Goal: Task Accomplishment & Management: Complete application form

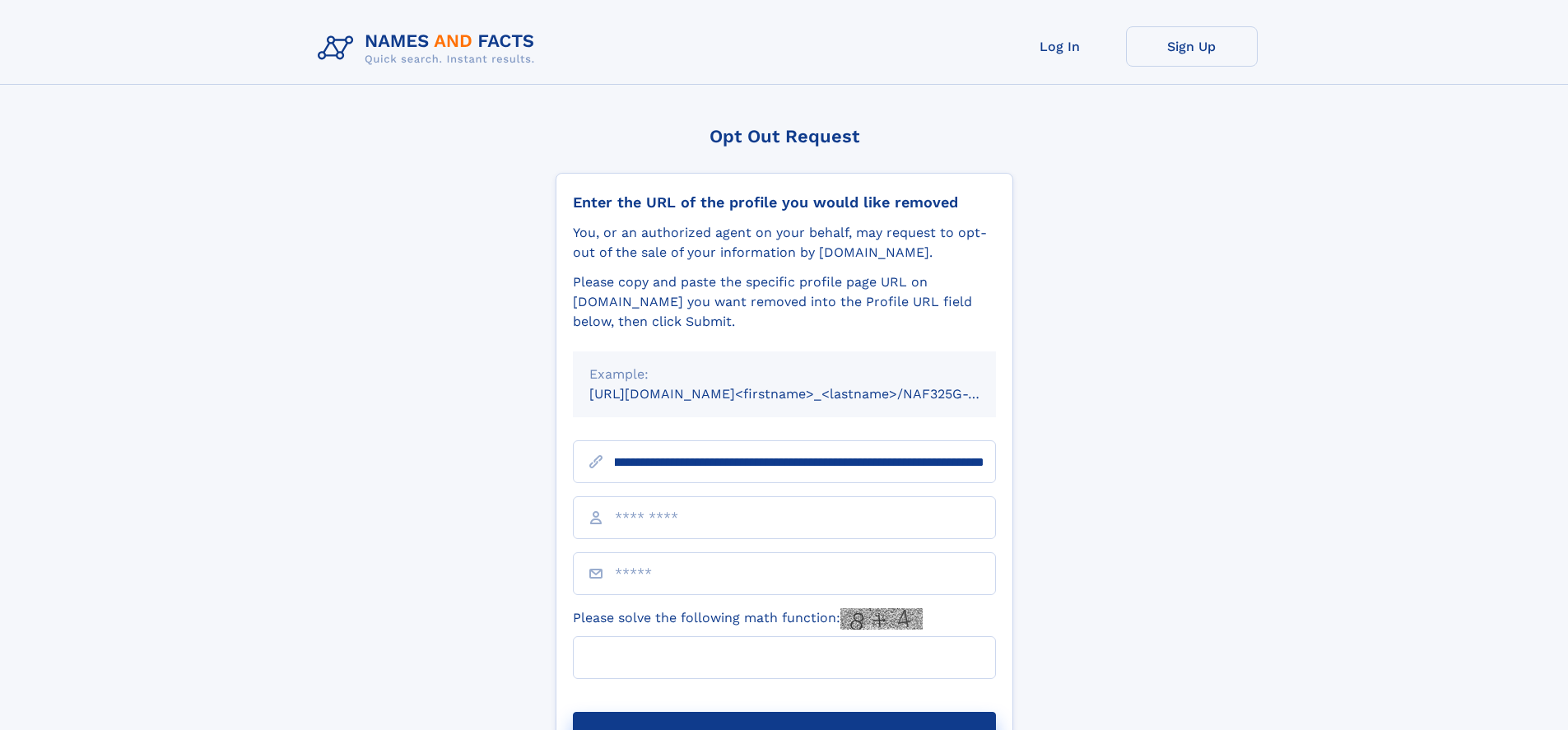
scroll to position [0, 201]
type input "**********"
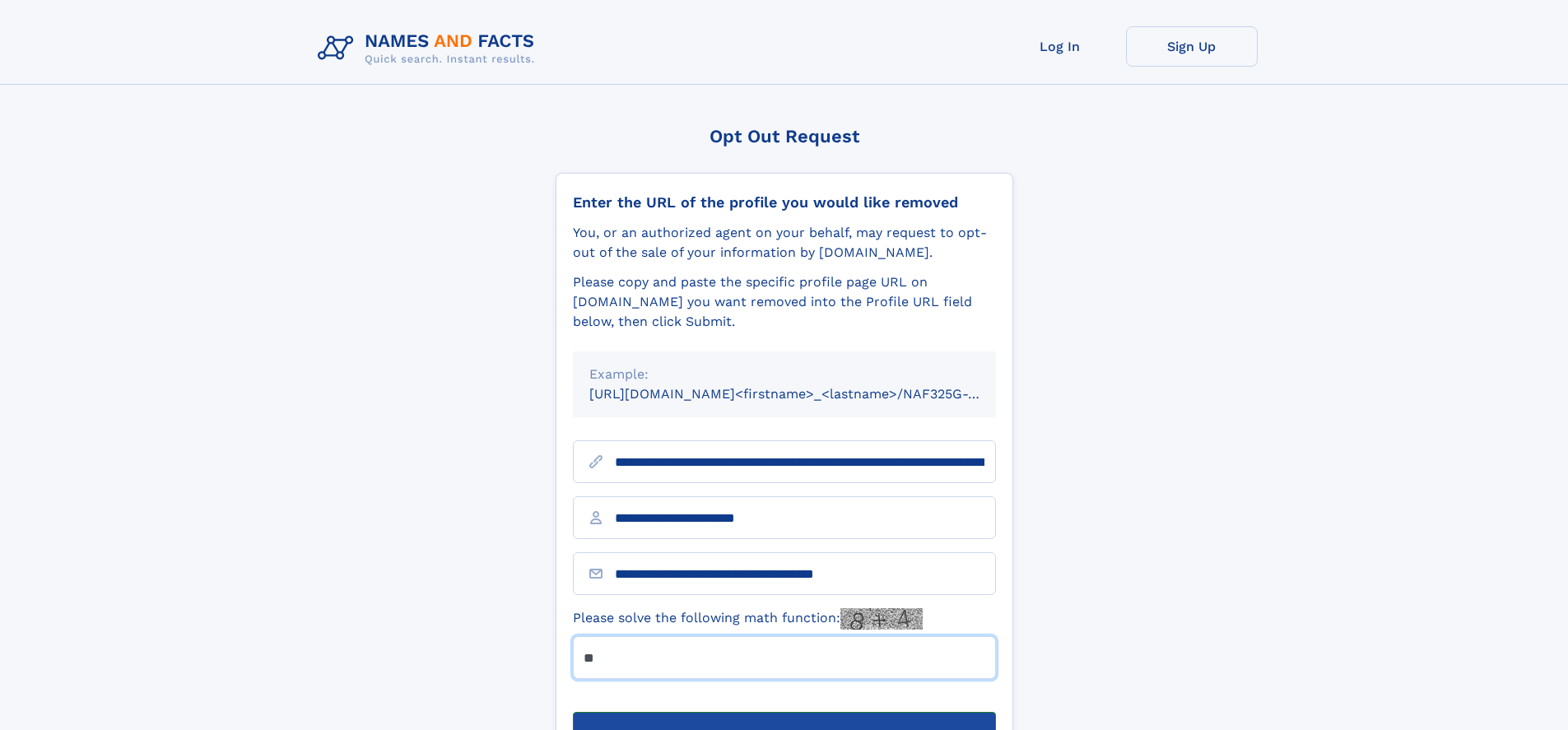
type input "**"
click at [784, 712] on button "Submit Opt Out Request" at bounding box center [784, 738] width 423 height 52
